Goal: Information Seeking & Learning: Compare options

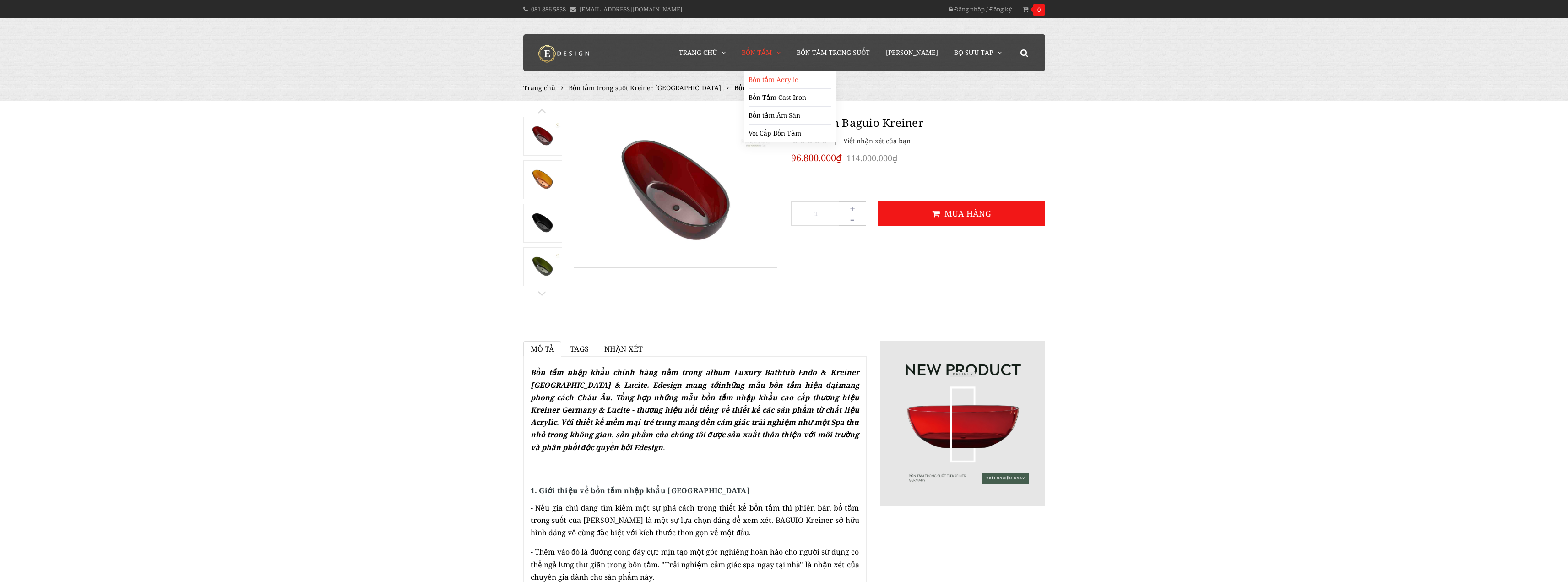
click at [806, 78] on link "Bồn tắm Acrylic" at bounding box center [789, 79] width 82 height 17
click at [597, 86] on span "Bồn tắm trong suốt Kreiner Germany" at bounding box center [645, 87] width 153 height 8
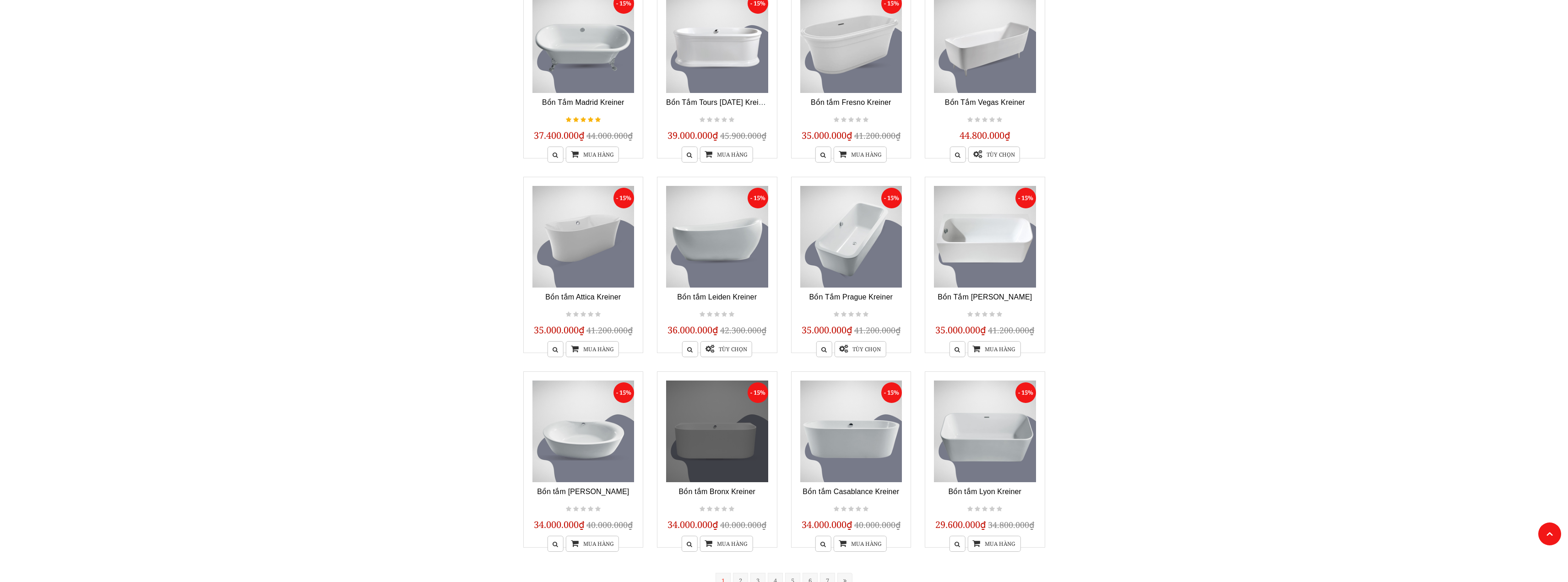
scroll to position [591, 0]
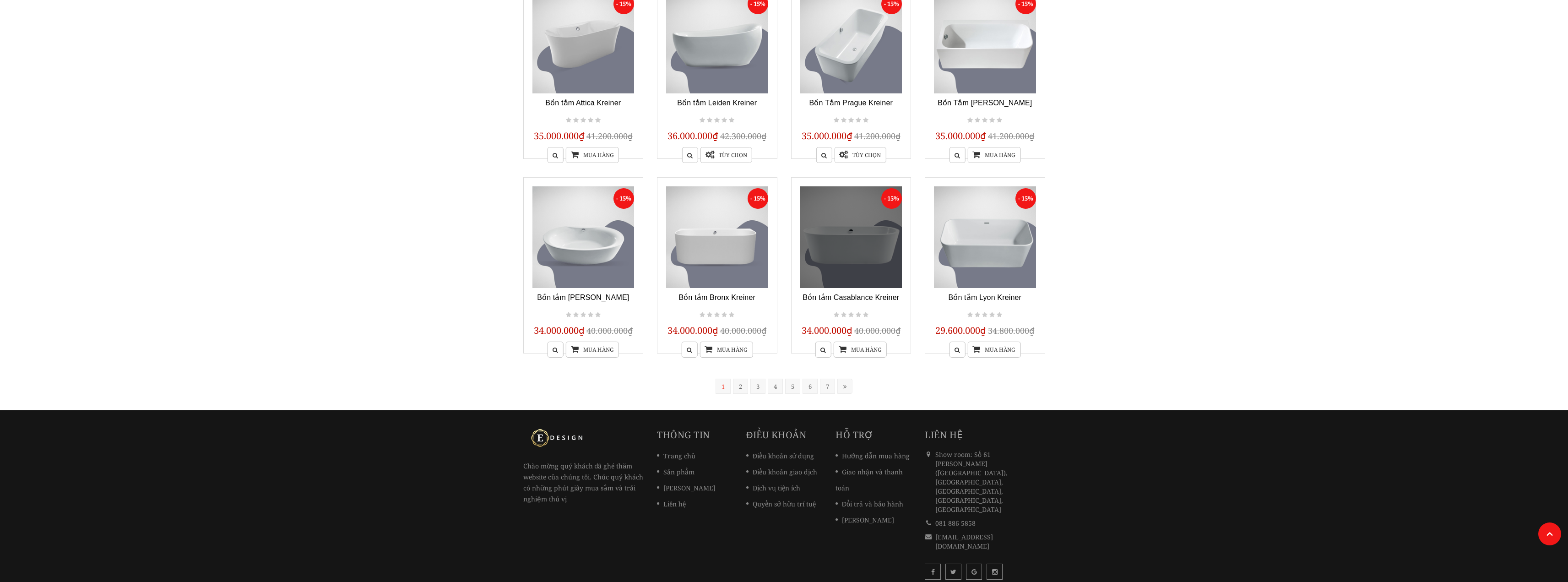
click at [845, 244] on link at bounding box center [850, 237] width 102 height 102
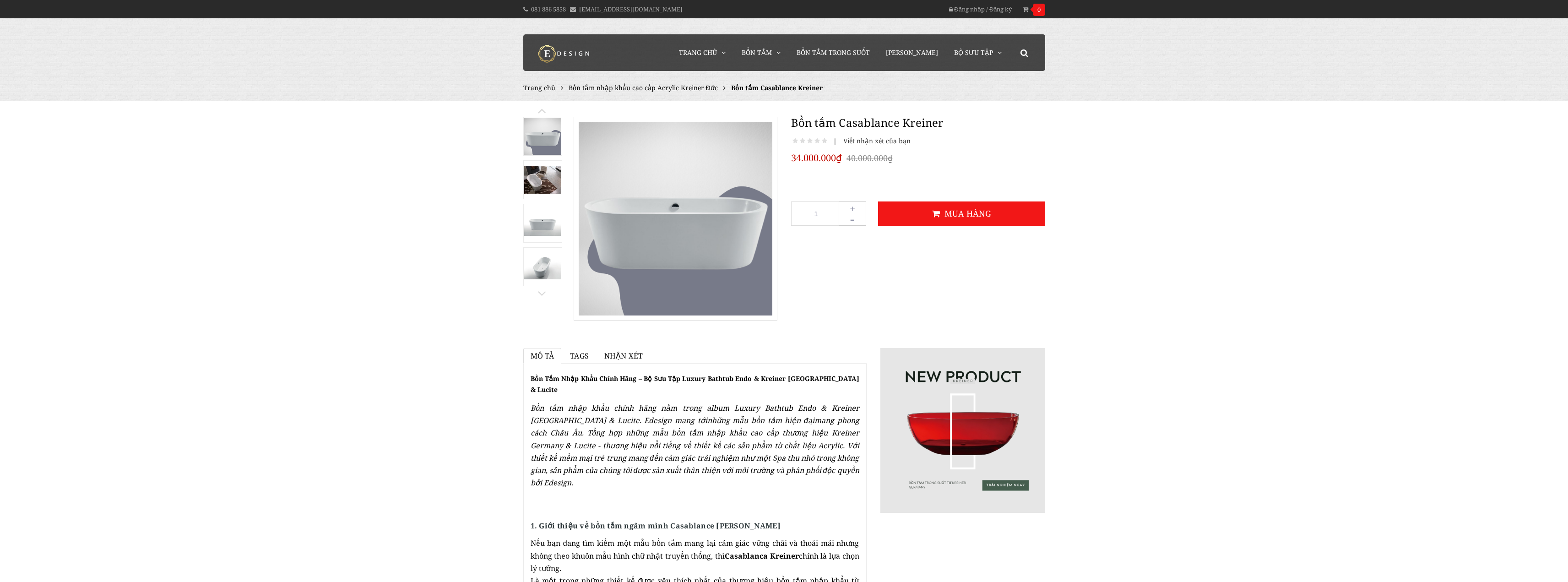
click at [540, 256] on img at bounding box center [542, 267] width 37 height 25
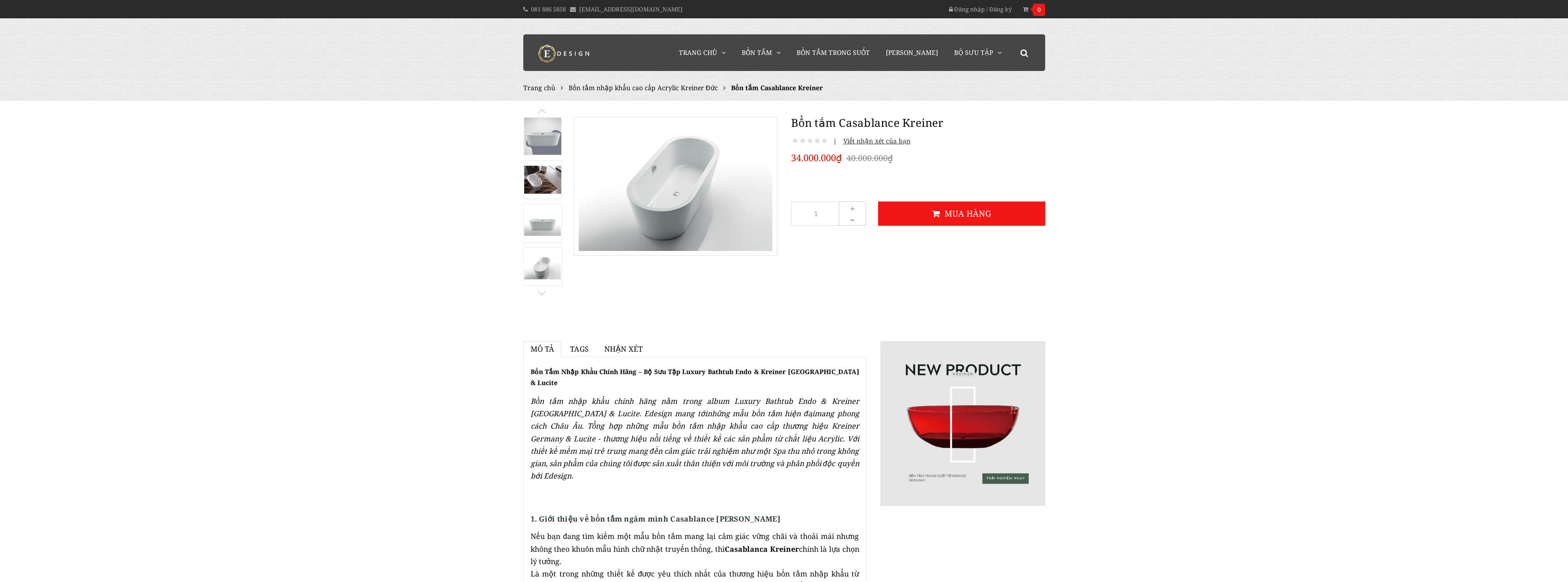
click at [546, 221] on img at bounding box center [542, 223] width 37 height 25
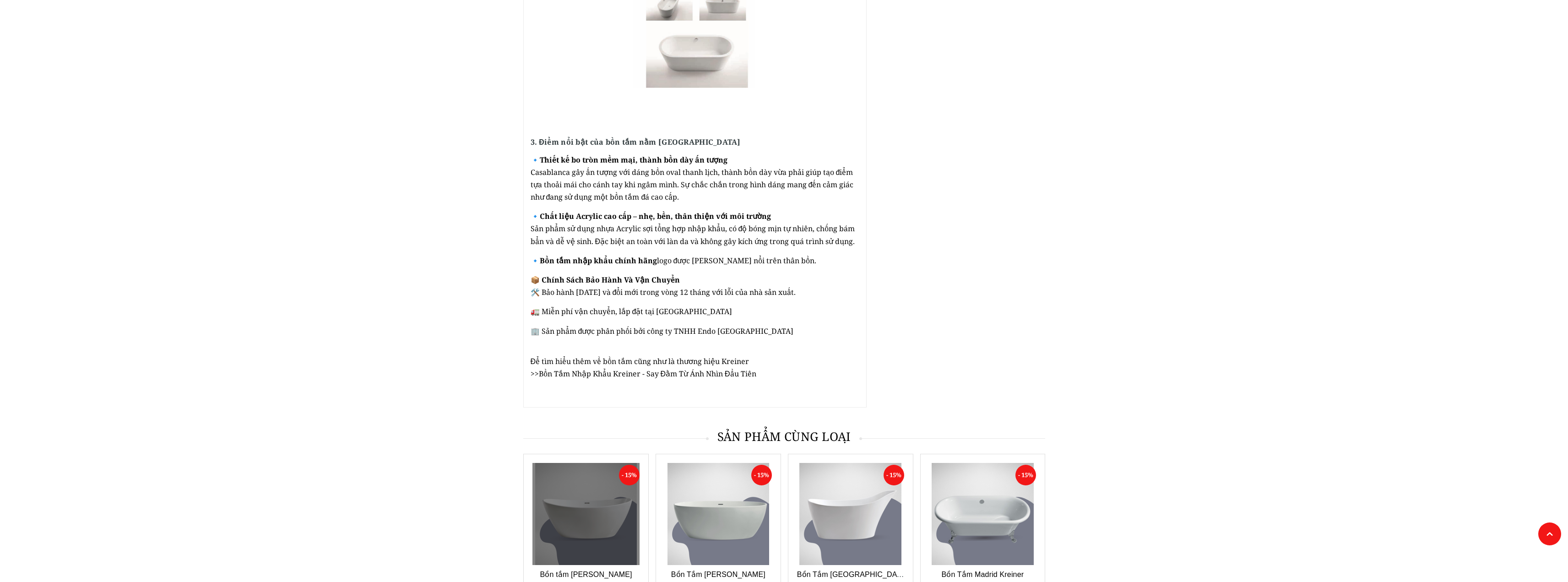
scroll to position [1418, 0]
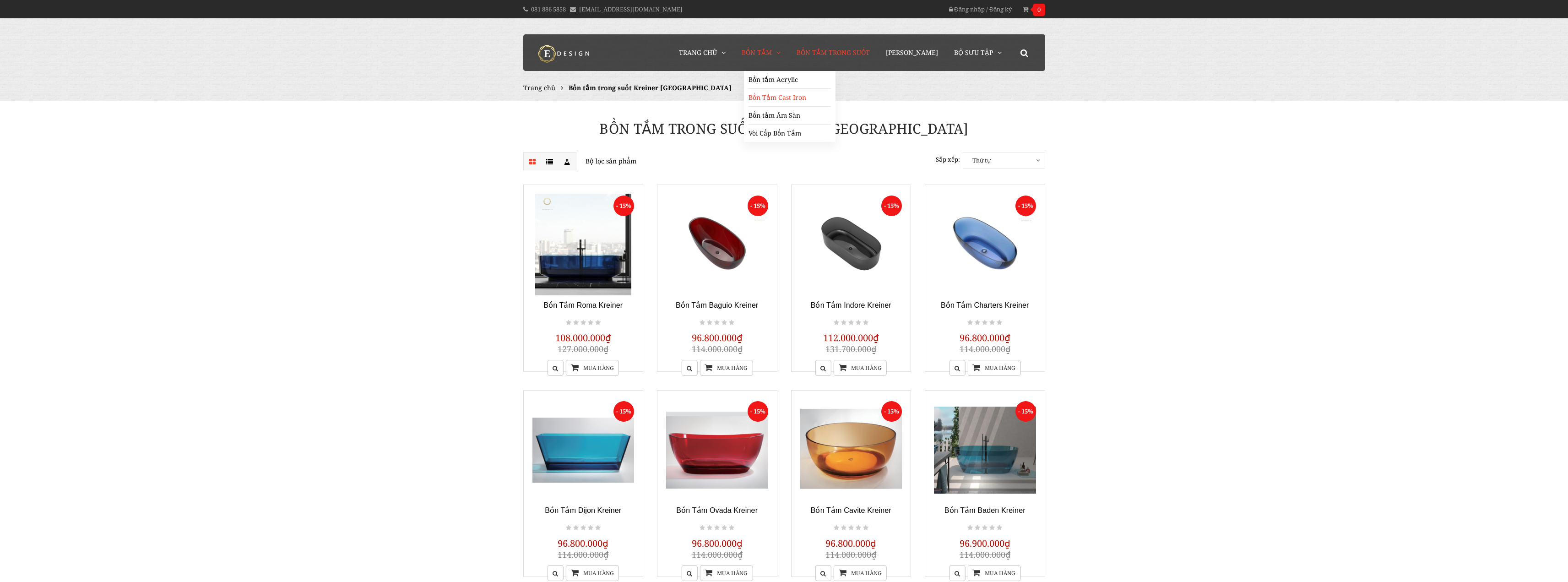
click at [801, 99] on link "Bồn Tắm Cast Iron" at bounding box center [789, 97] width 82 height 17
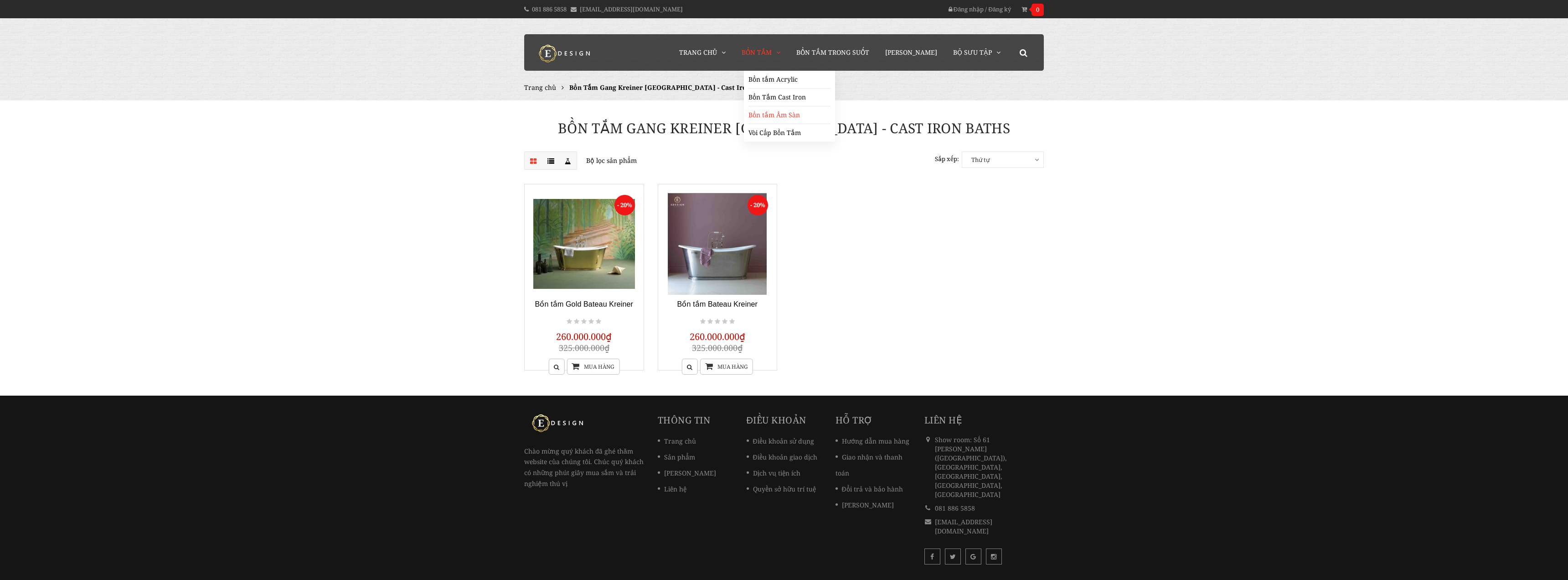
click at [795, 118] on link "Bồn tắm Âm Sàn" at bounding box center [789, 114] width 82 height 17
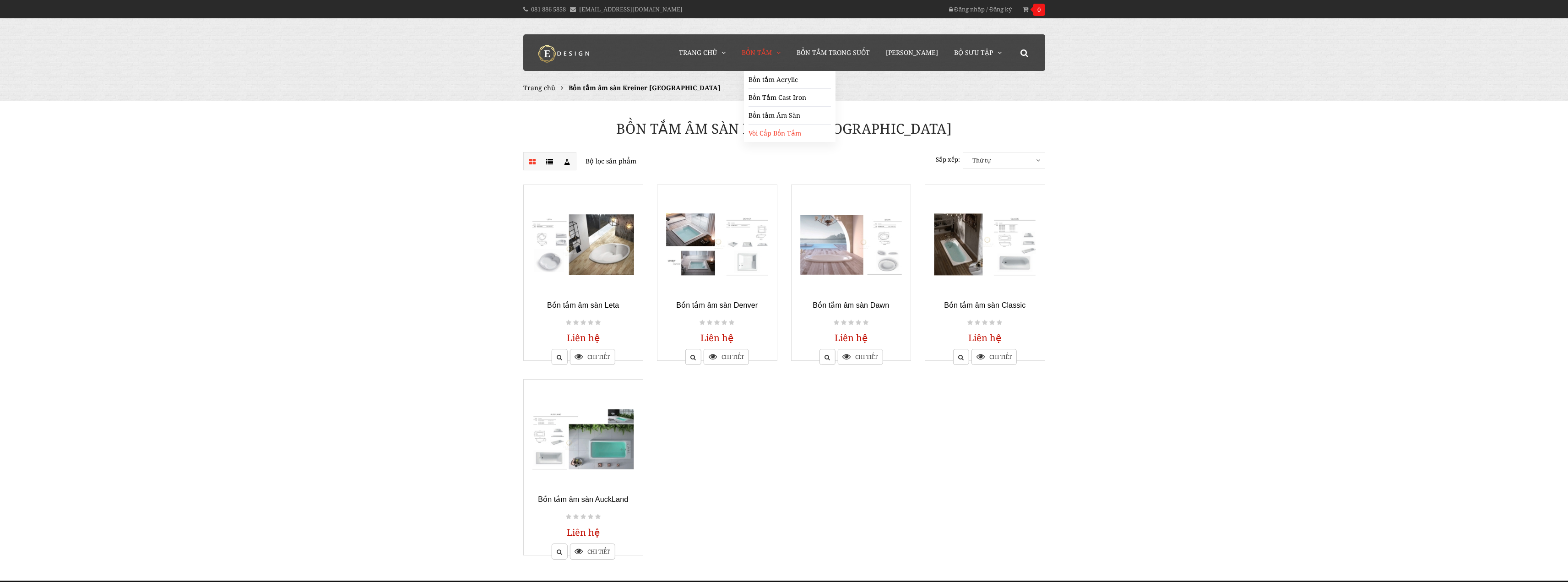
click at [797, 133] on link "Vòi Cấp Bồn Tắm" at bounding box center [789, 133] width 82 height 17
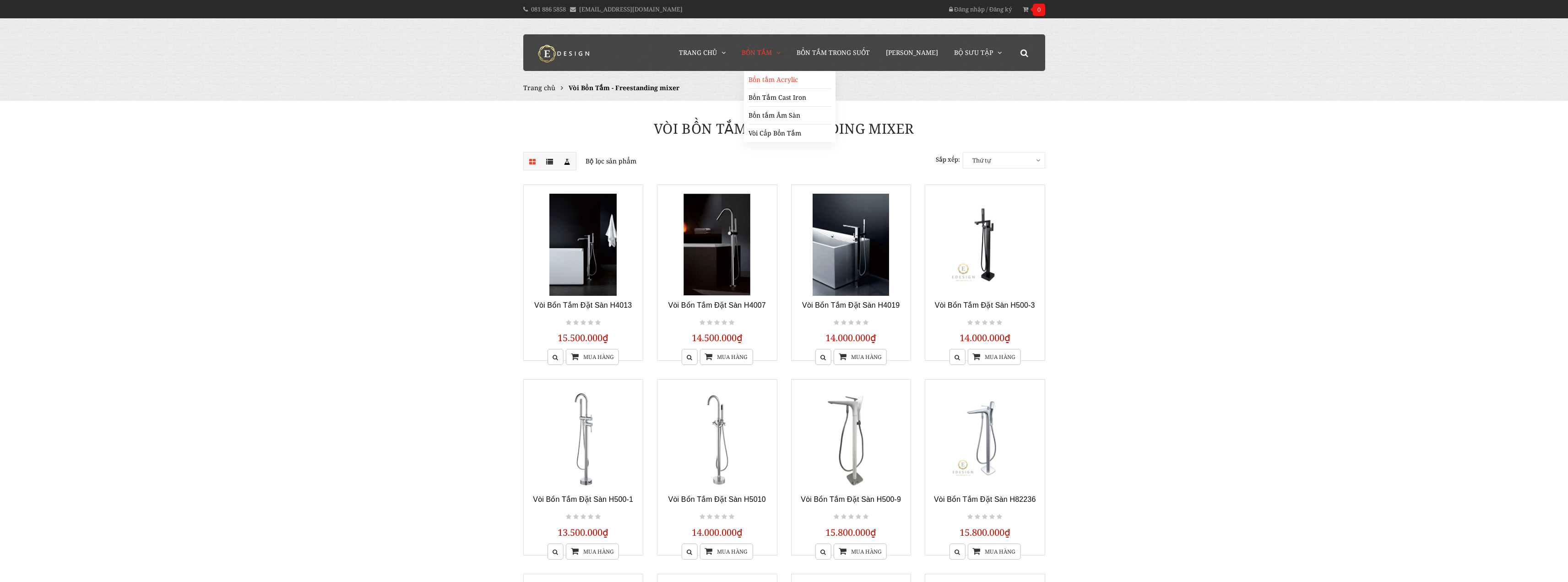
click at [791, 83] on link "Bồn tắm Acrylic" at bounding box center [789, 79] width 82 height 17
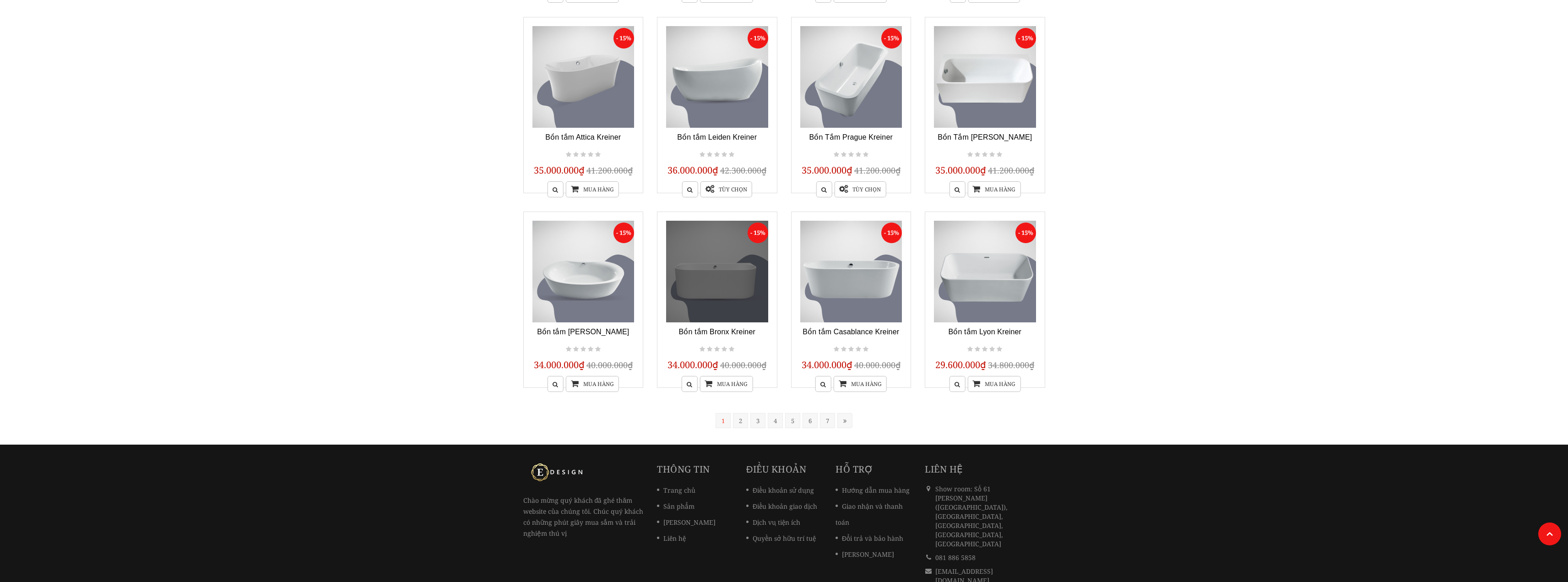
scroll to position [591, 0]
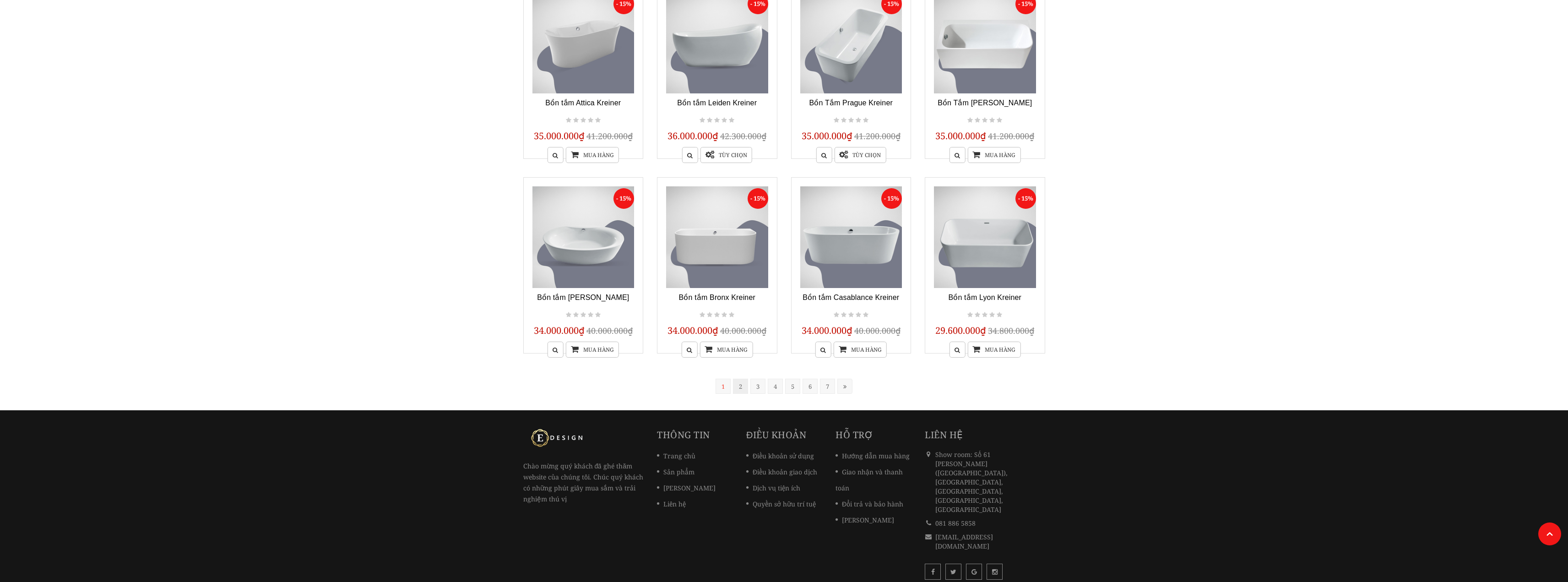
click at [744, 384] on link "2" at bounding box center [740, 386] width 15 height 15
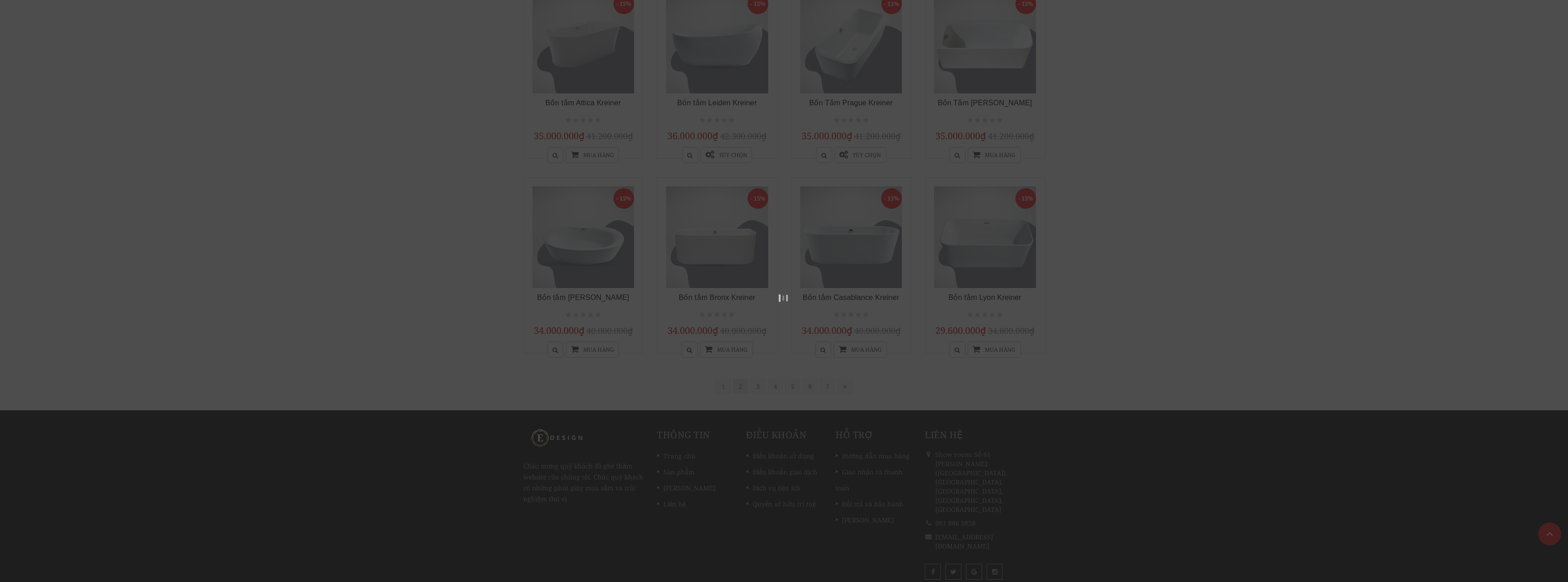
scroll to position [184, 0]
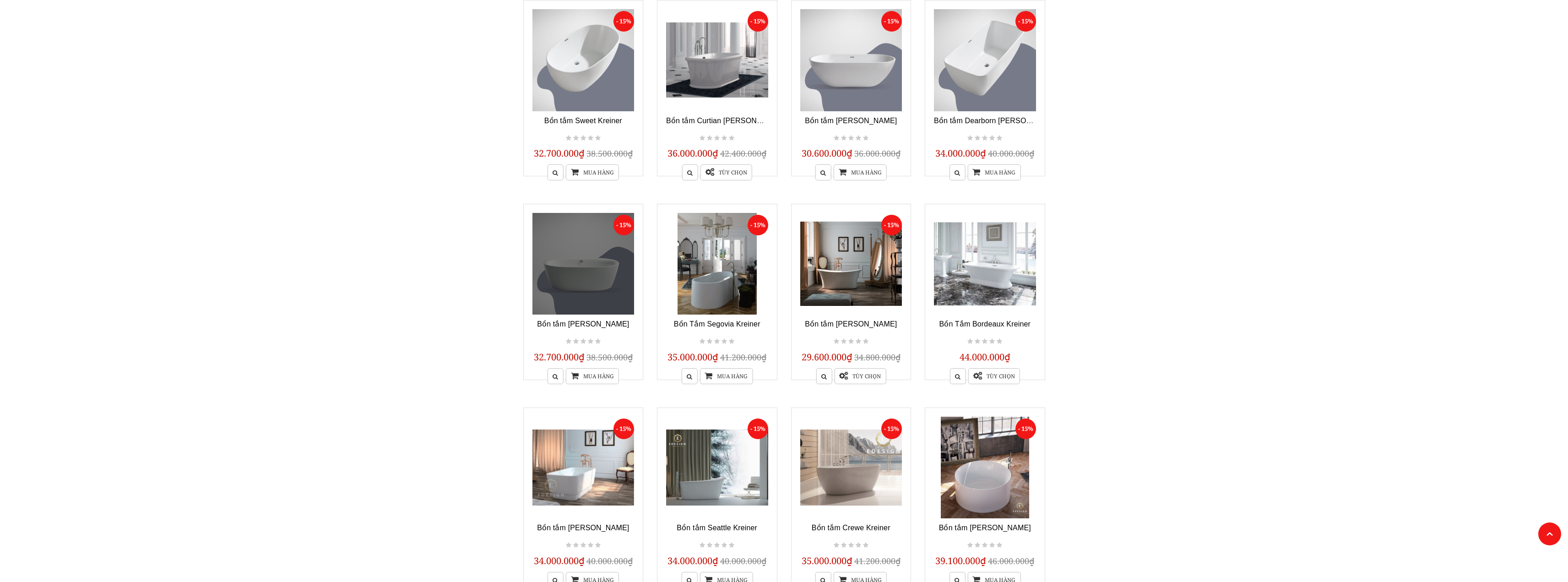
click at [600, 270] on link at bounding box center [583, 263] width 102 height 102
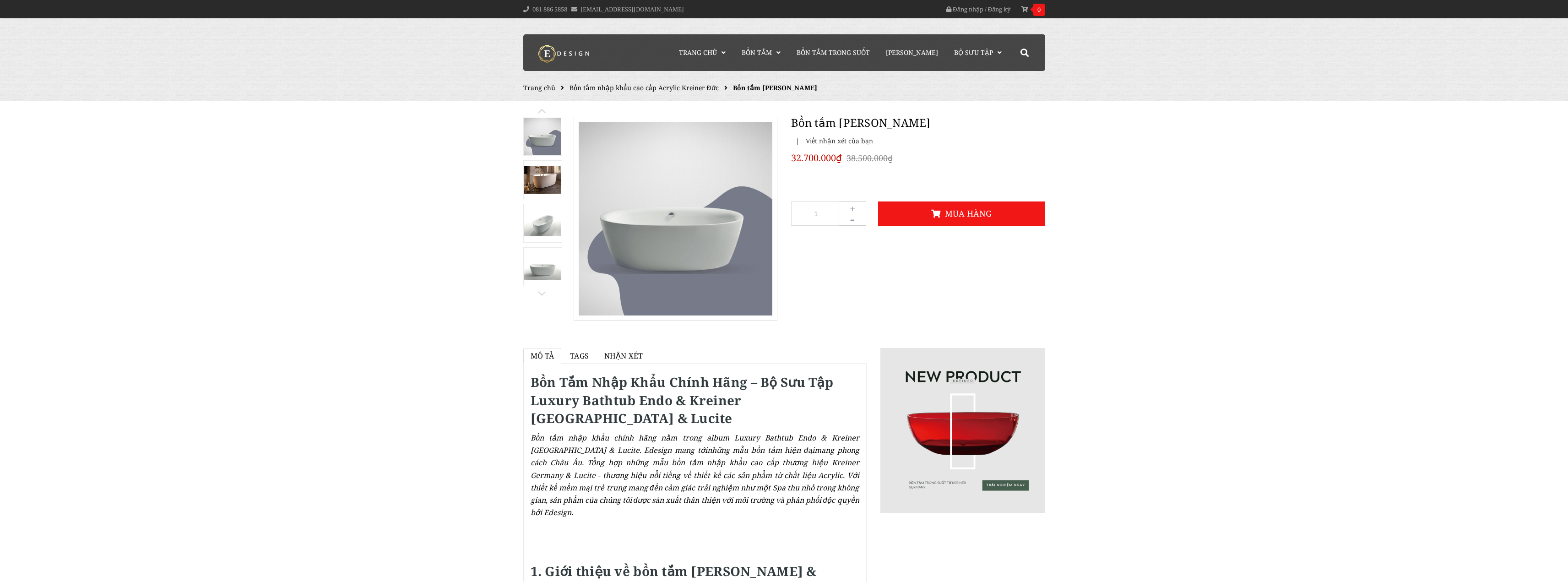
click at [548, 224] on img at bounding box center [542, 223] width 37 height 26
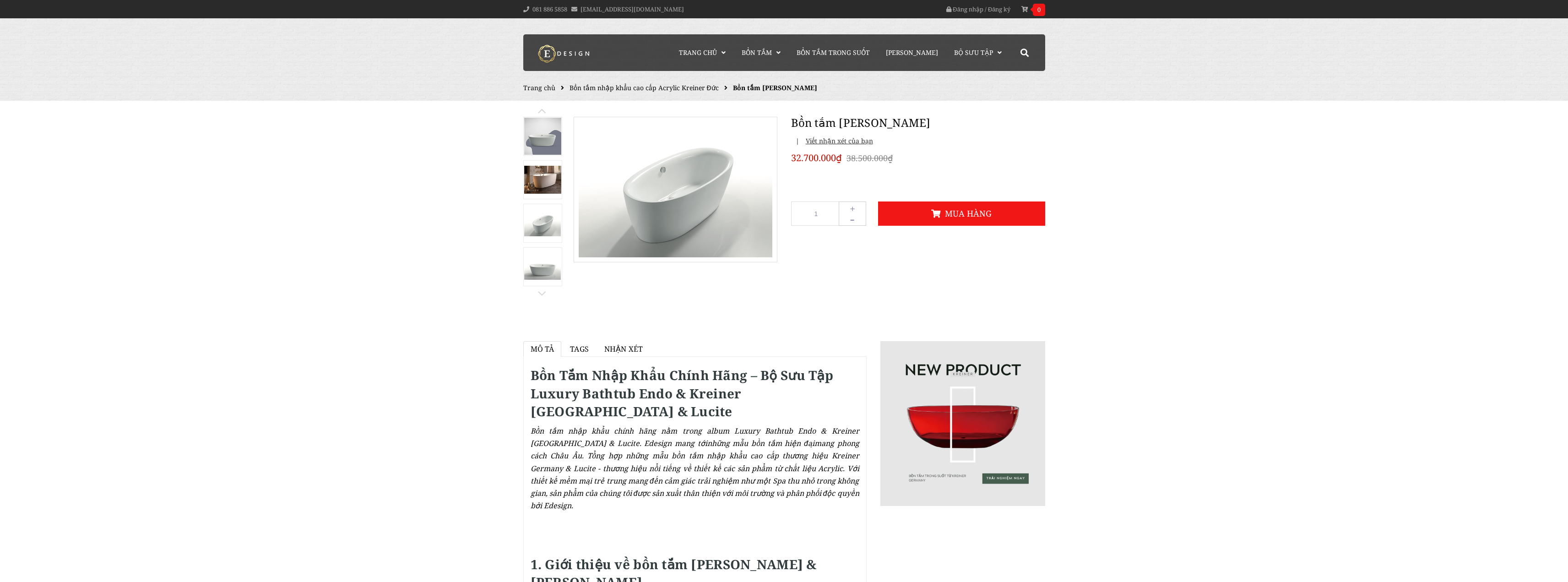
click at [540, 163] on link at bounding box center [542, 179] width 39 height 39
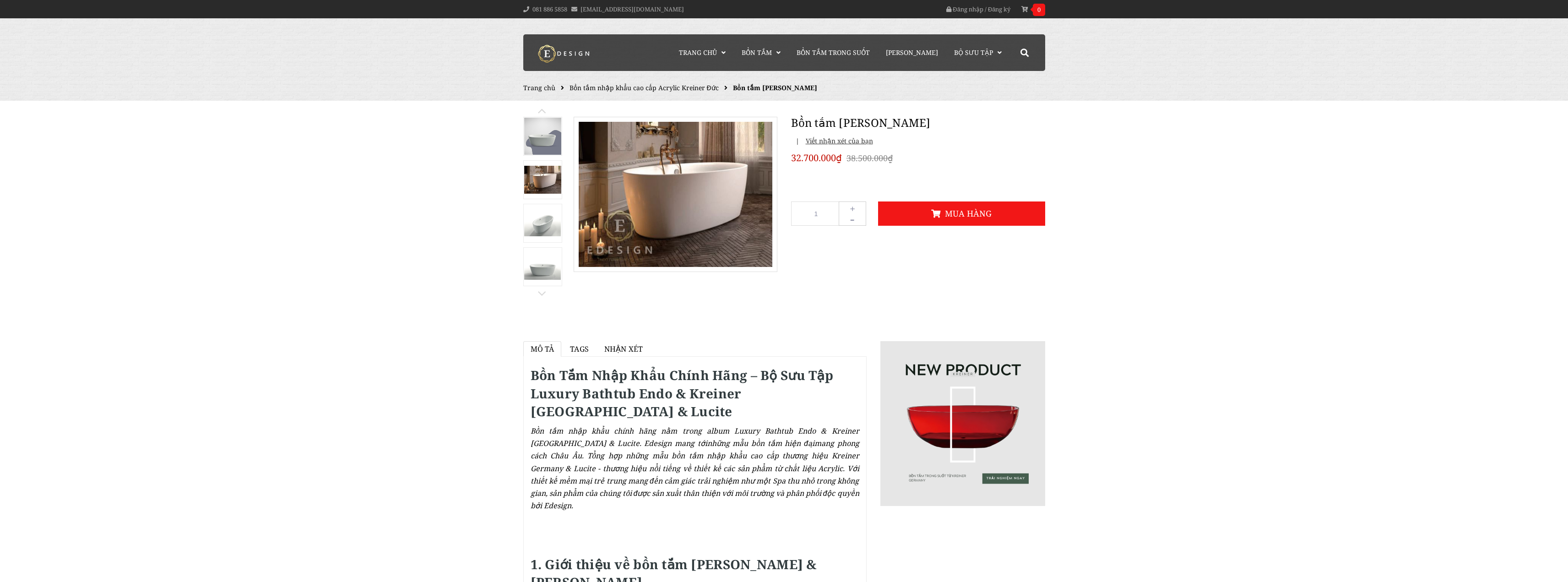
click at [543, 173] on img at bounding box center [542, 180] width 37 height 28
click at [552, 143] on img at bounding box center [542, 136] width 37 height 37
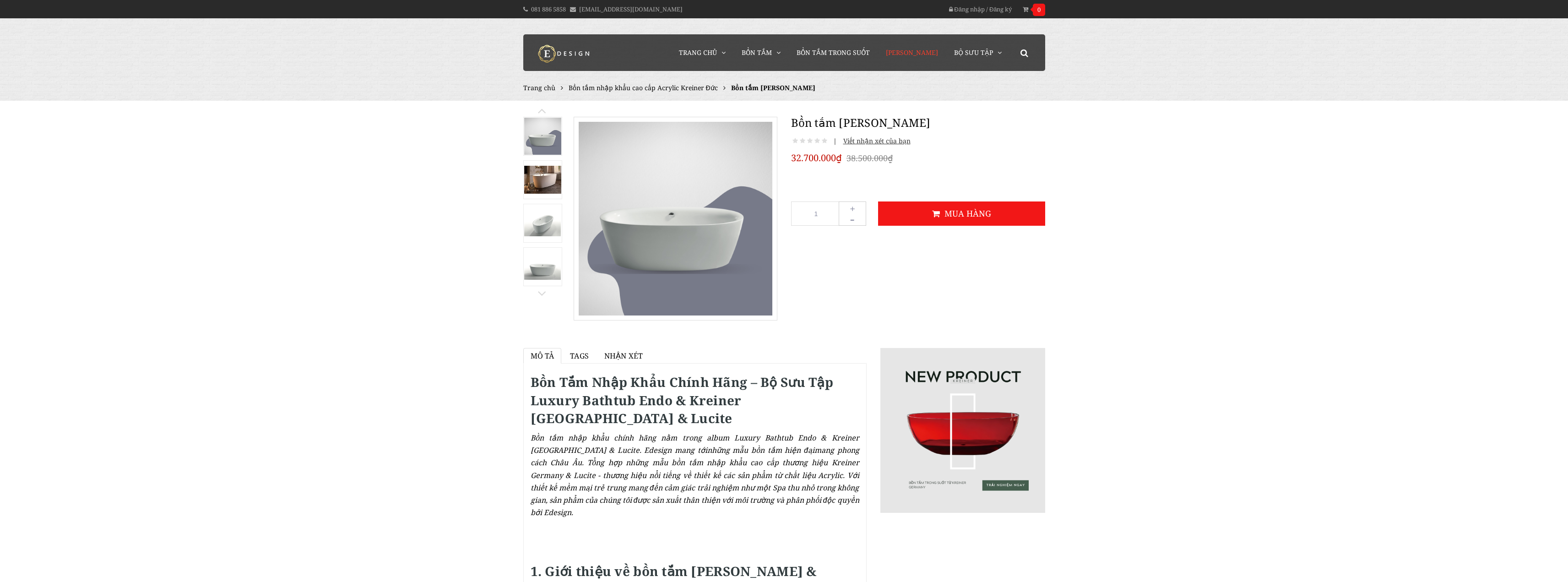
click at [908, 55] on span "[PERSON_NAME]" at bounding box center [911, 52] width 52 height 8
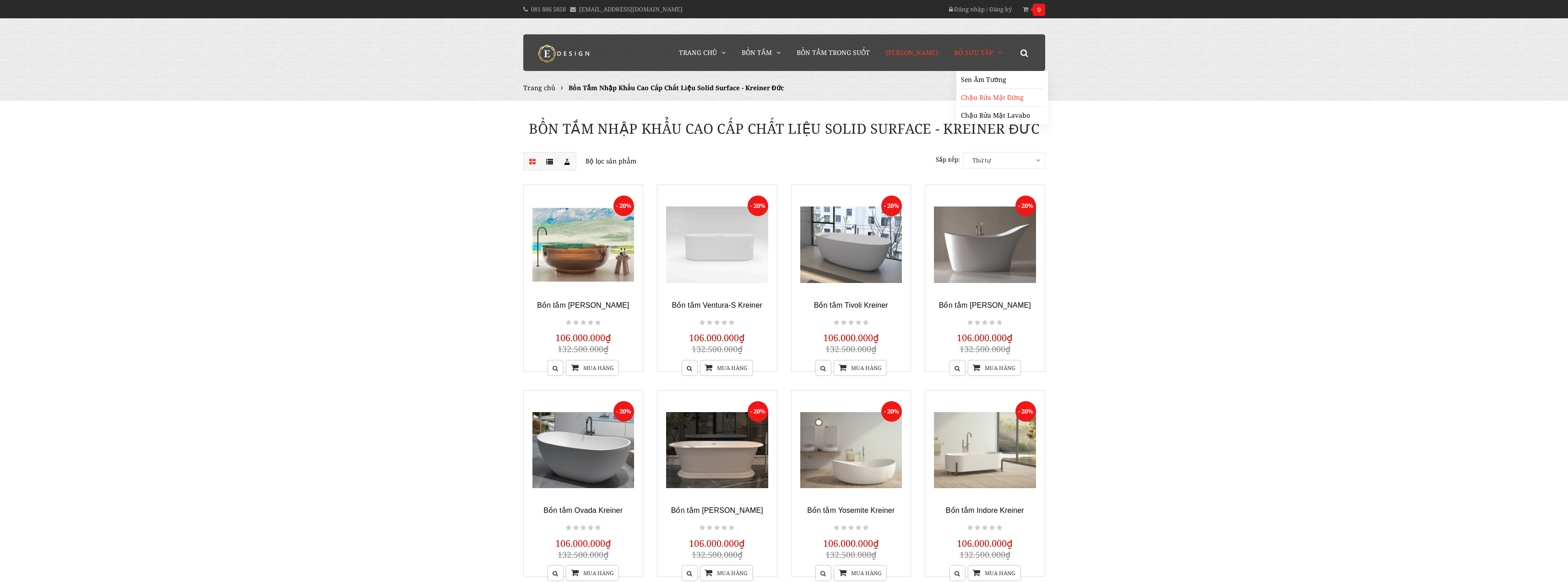
click at [978, 96] on link "Chậu Rửa Mặt Đứng" at bounding box center [1002, 97] width 82 height 17
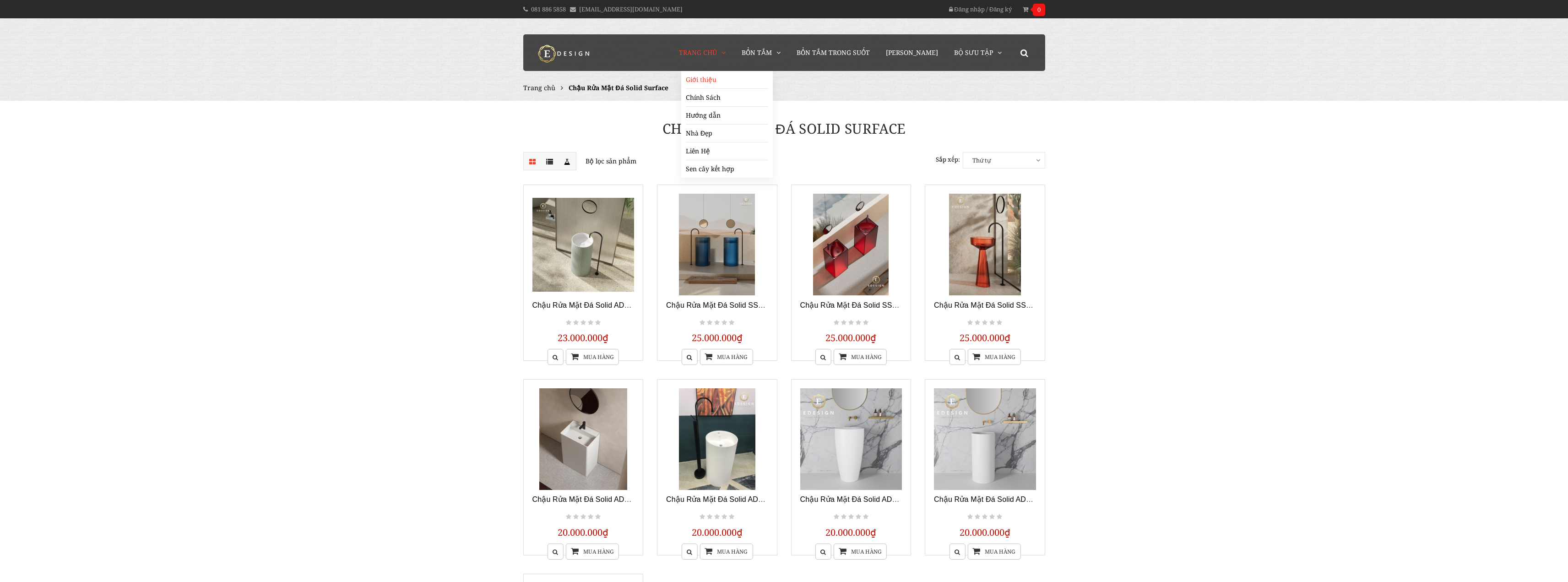
click at [715, 76] on link "Giới thiệu" at bounding box center [727, 79] width 82 height 17
click at [782, 77] on link "Bồn tắm Acrylic" at bounding box center [789, 79] width 82 height 17
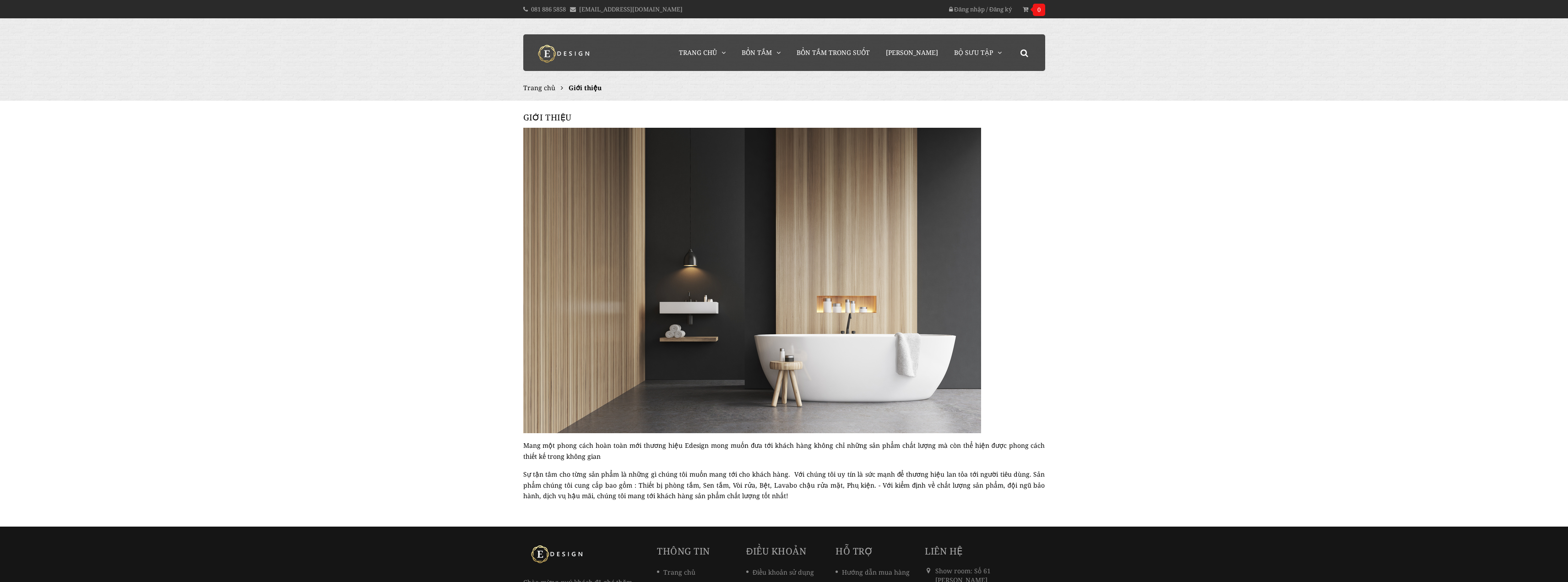
scroll to position [116, 0]
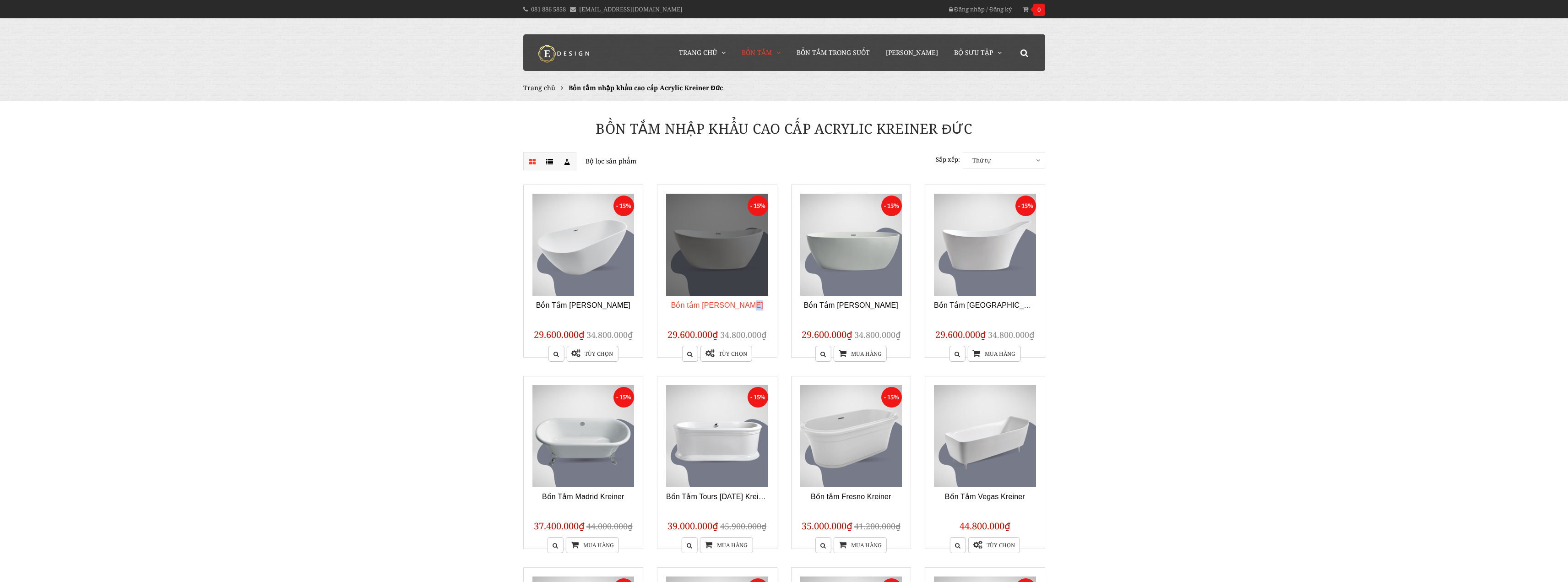
drag, startPoint x: 762, startPoint y: 307, endPoint x: 746, endPoint y: 306, distance: 16.0
click at [746, 306] on h3 "Bồn tắm [PERSON_NAME]" at bounding box center [717, 306] width 102 height 12
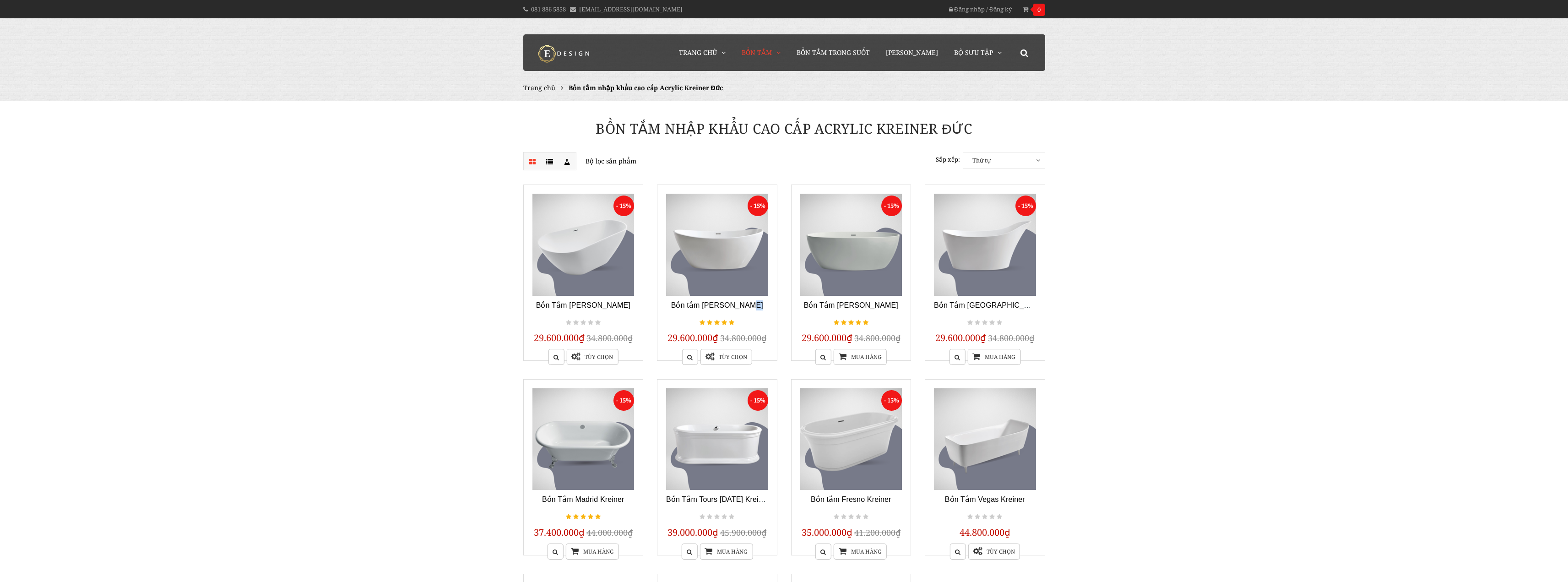
drag, startPoint x: 876, startPoint y: 131, endPoint x: 938, endPoint y: 134, distance: 62.1
click at [938, 134] on h1 "Bồn tắm nhập khẩu cao cấp Acrylic Kreiner Đức" at bounding box center [784, 128] width 536 height 19
copy h1 "Kreiner"
